Goal: Task Accomplishment & Management: Manage account settings

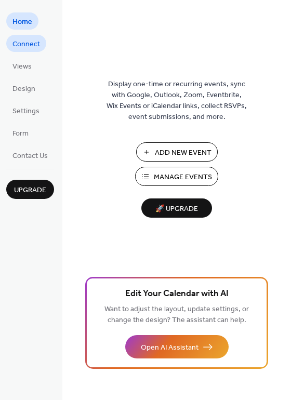
click at [34, 51] on link "Connect" at bounding box center [26, 43] width 40 height 17
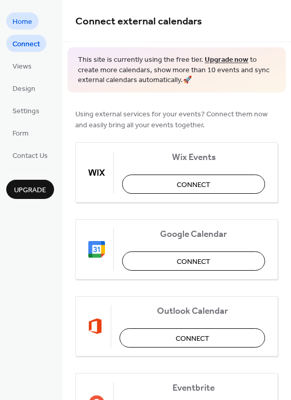
click at [33, 28] on link "Home" at bounding box center [22, 20] width 32 height 17
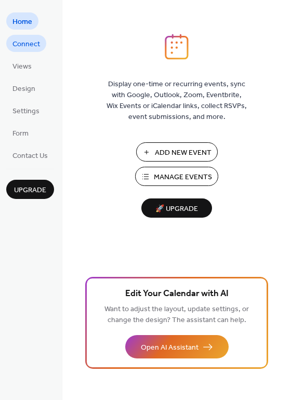
click at [40, 42] on link "Connect" at bounding box center [26, 43] width 40 height 17
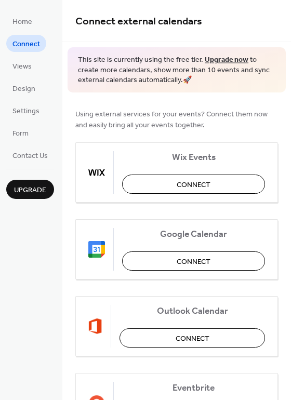
click at [28, 32] on ul "Home Connect Views Design Settings Form Contact Us" at bounding box center [30, 87] width 48 height 151
click at [28, 22] on span "Home" at bounding box center [22, 22] width 20 height 11
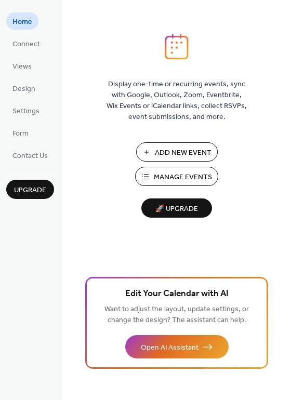
click at [183, 177] on span "Manage Events" at bounding box center [183, 177] width 58 height 11
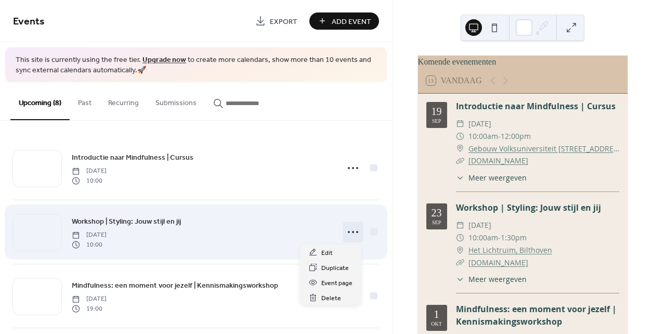
click at [352, 231] on circle at bounding box center [353, 232] width 2 height 2
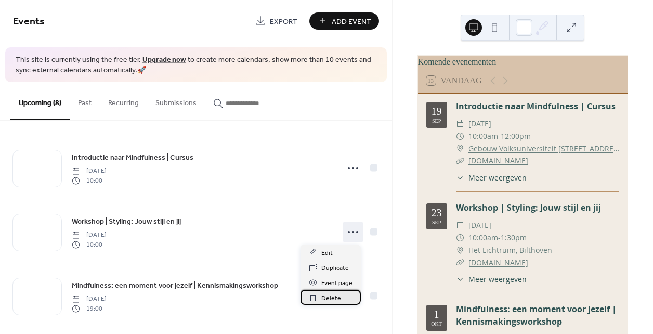
click at [327, 295] on span "Delete" at bounding box center [331, 298] width 20 height 11
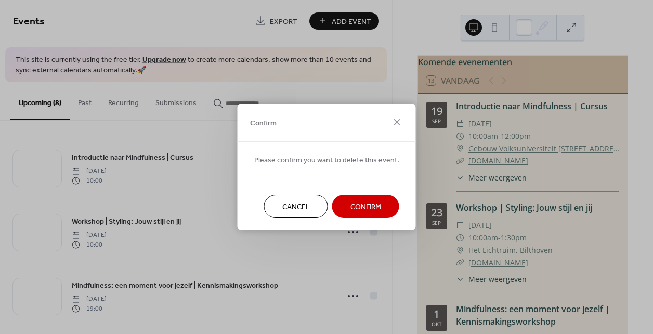
click at [364, 210] on span "Confirm" at bounding box center [366, 207] width 31 height 11
